Goal: Check status: Check status

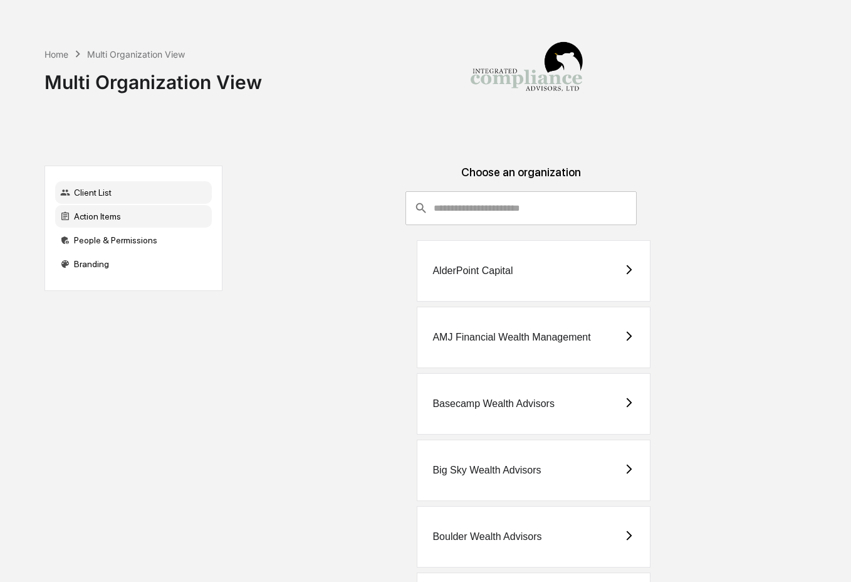
click at [146, 220] on div "Action Items" at bounding box center [133, 216] width 157 height 23
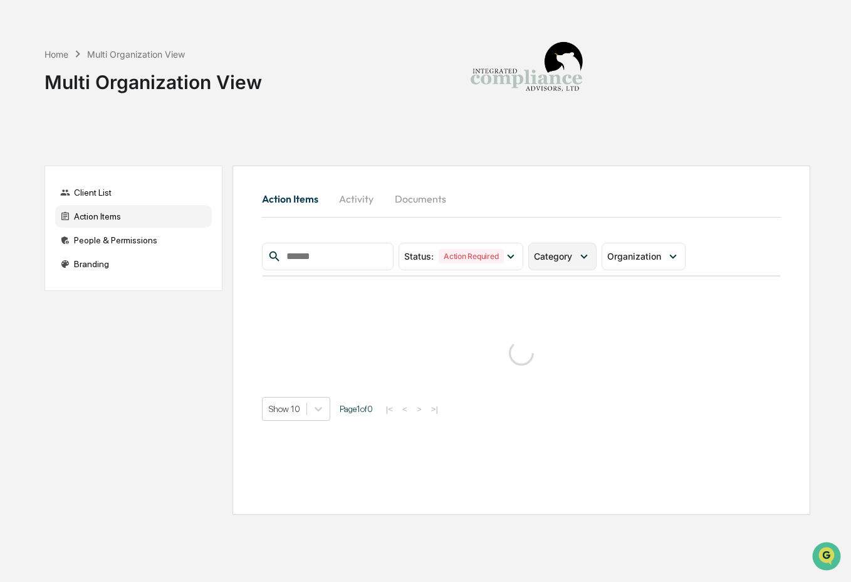
click at [582, 250] on icon at bounding box center [584, 257] width 14 height 14
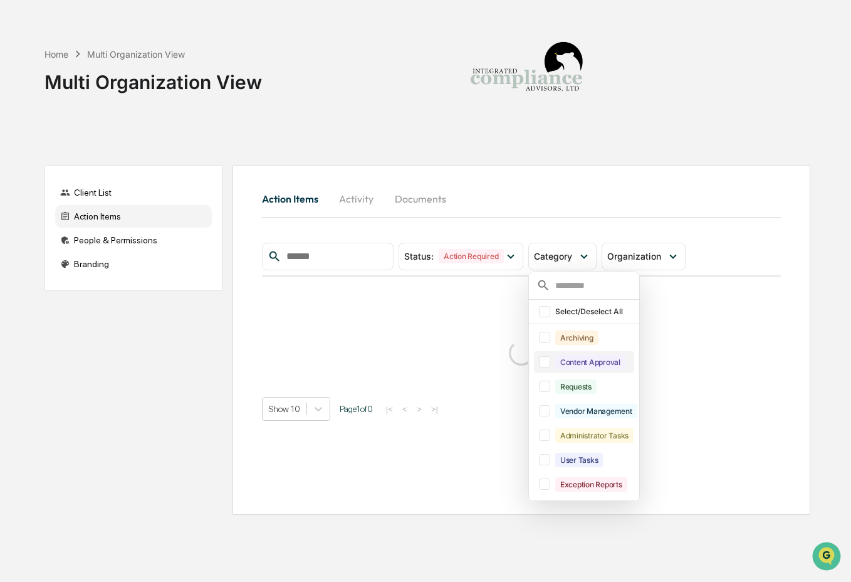
click at [584, 362] on div "Content Approval" at bounding box center [591, 362] width 70 height 14
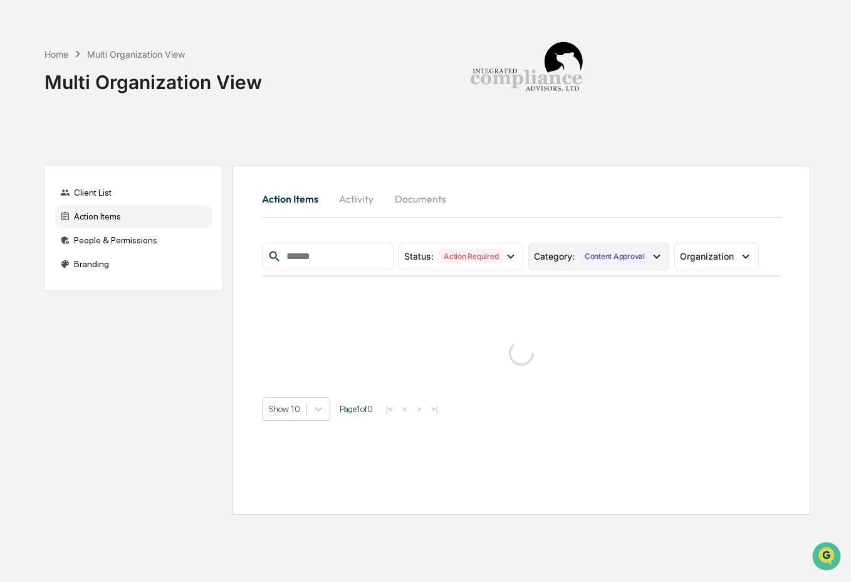
click at [590, 267] on div "Category : Content Approval" at bounding box center [599, 257] width 141 height 28
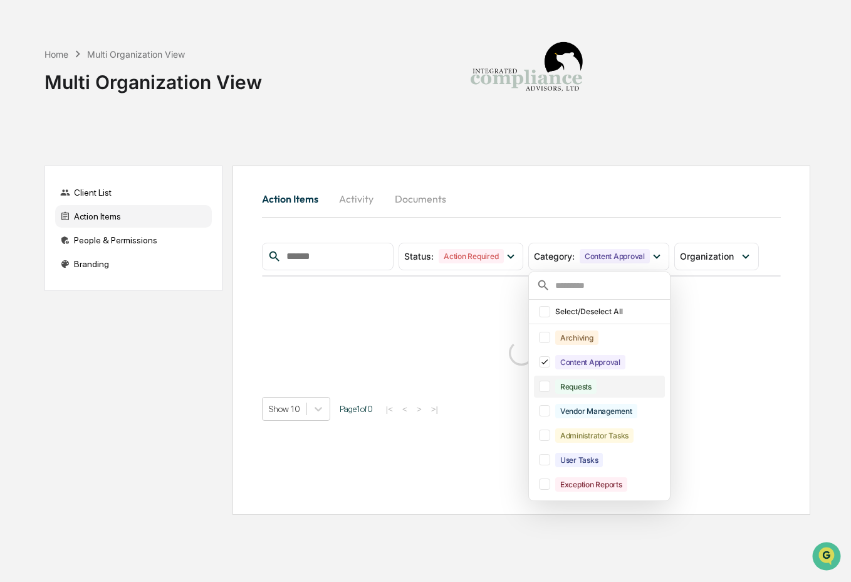
click at [588, 387] on div "Requests" at bounding box center [576, 386] width 41 height 14
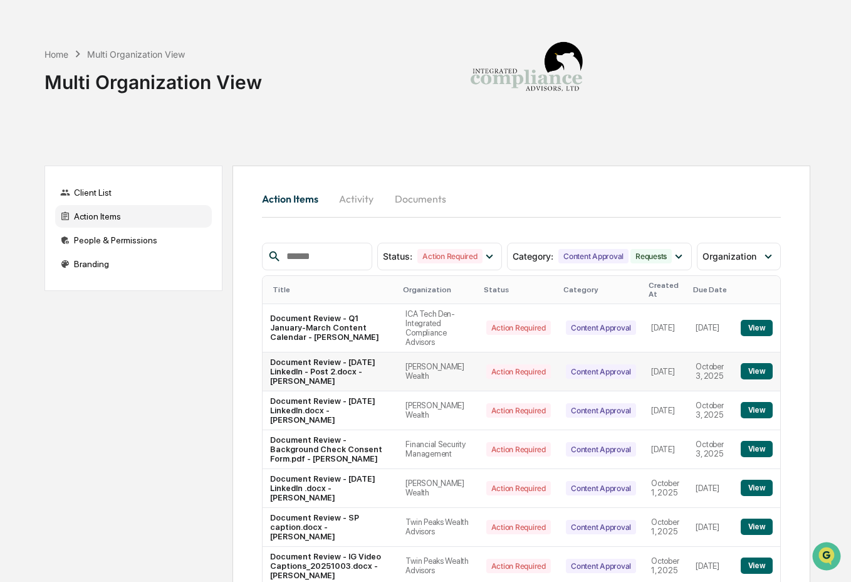
click at [762, 374] on button "View" at bounding box center [757, 371] width 32 height 16
